Goal: Task Accomplishment & Management: Manage account settings

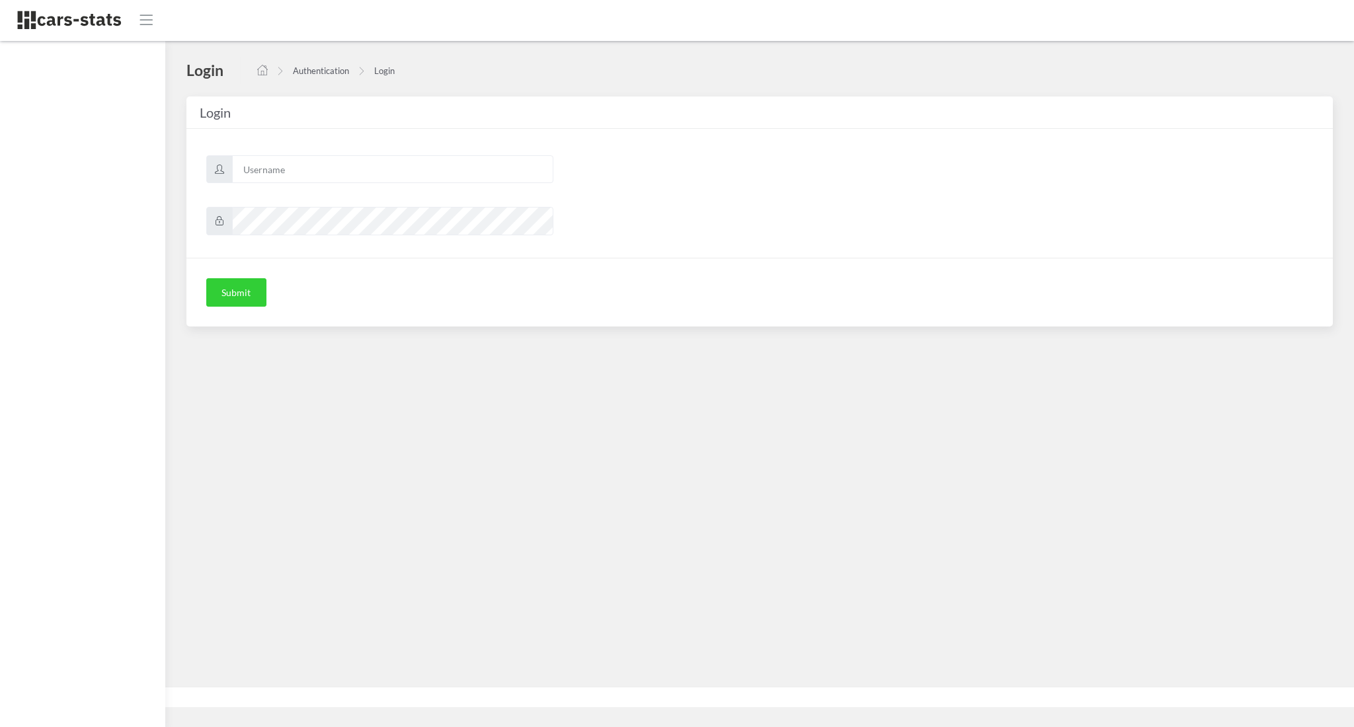
scroll to position [13, 13]
type input "awt"
click at [219, 305] on button "Submit" at bounding box center [236, 292] width 60 height 29
type input "awt"
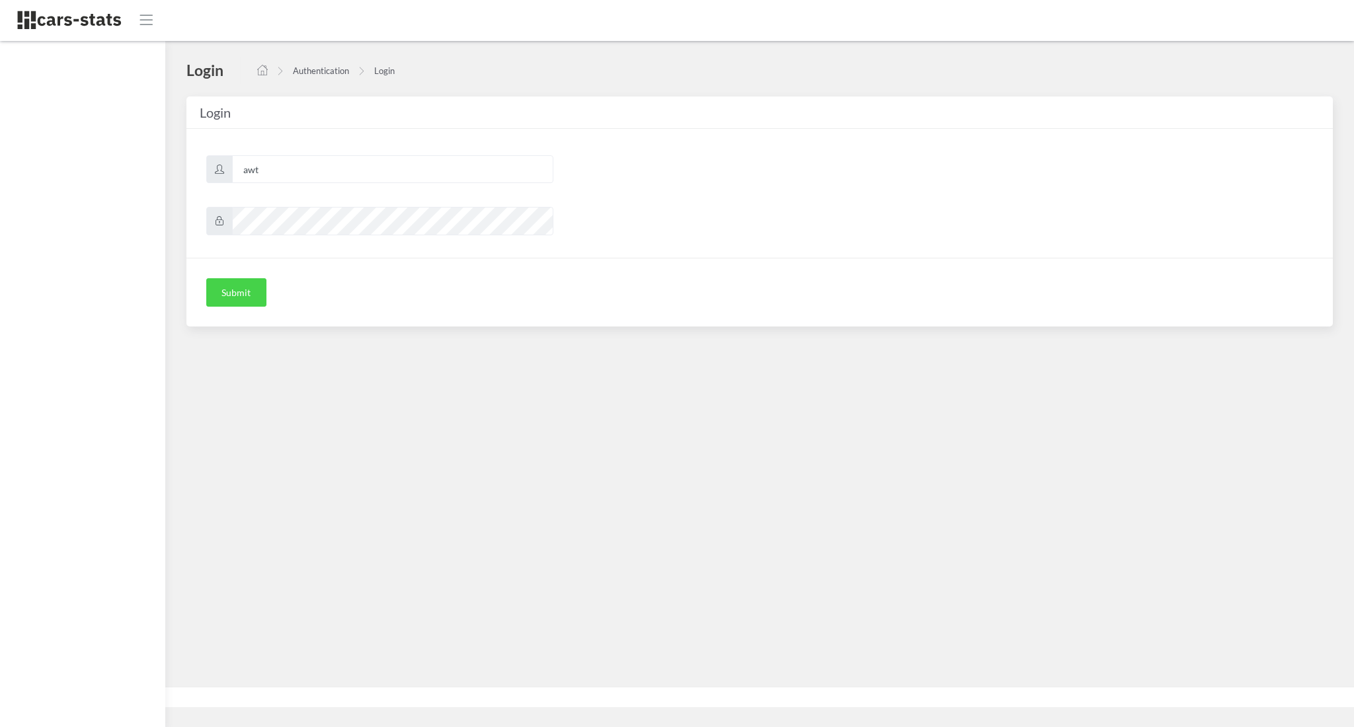
click at [219, 287] on button "Submit" at bounding box center [236, 292] width 60 height 29
